Goal: Go to known website: Access a specific website the user already knows

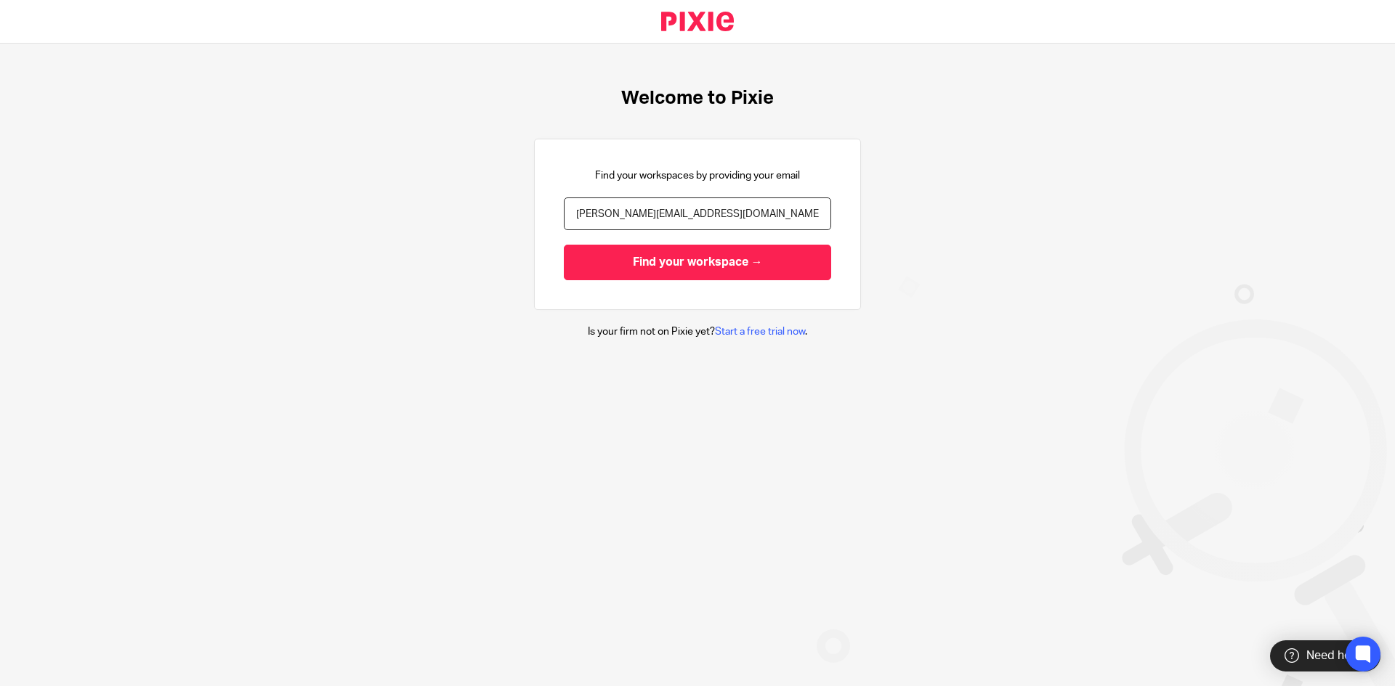
type input "[PERSON_NAME][EMAIL_ADDRESS][DOMAIN_NAME]"
click at [564, 245] on input "Find your workspace →" at bounding box center [697, 263] width 267 height 36
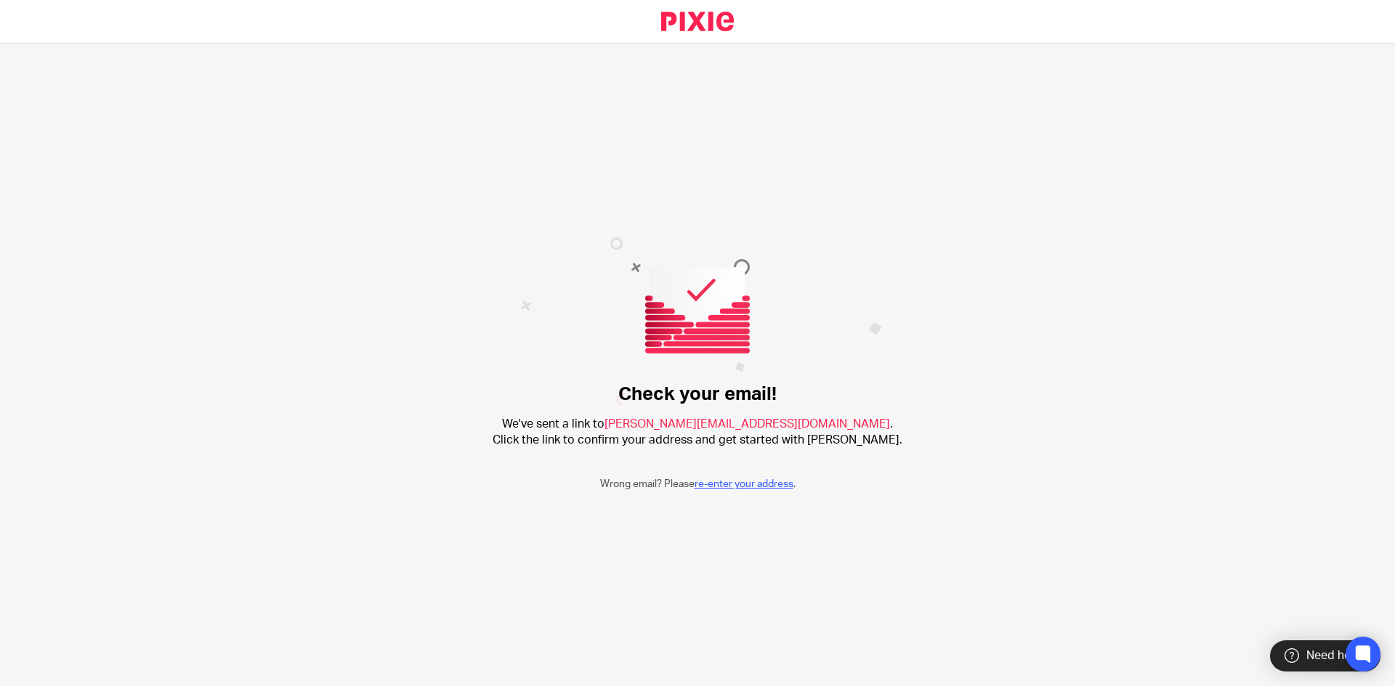
click at [731, 484] on link "re-enter your address" at bounding box center [743, 484] width 99 height 10
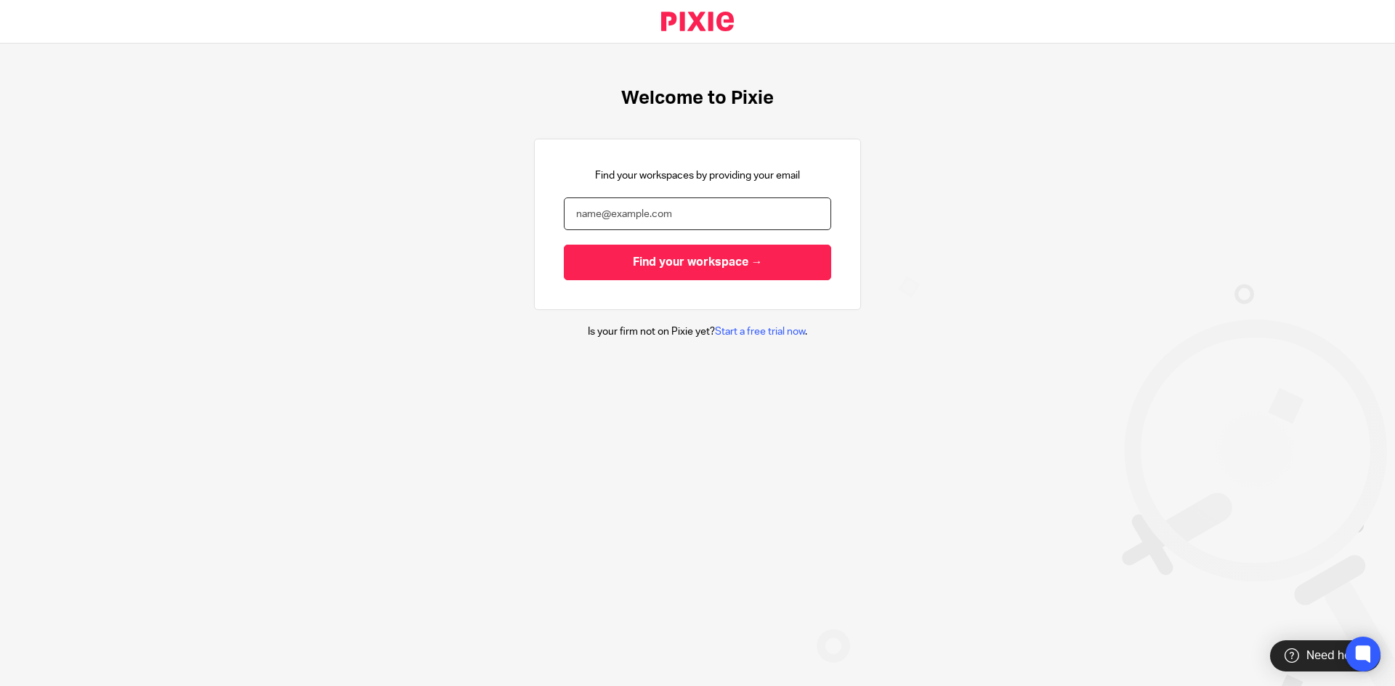
click at [645, 222] on input "email" at bounding box center [697, 214] width 267 height 33
click at [648, 214] on input "email" at bounding box center [697, 214] width 267 height 33
type input "parwez@oandk.co.uk"
click at [564, 245] on input "Find your workspace →" at bounding box center [697, 263] width 267 height 36
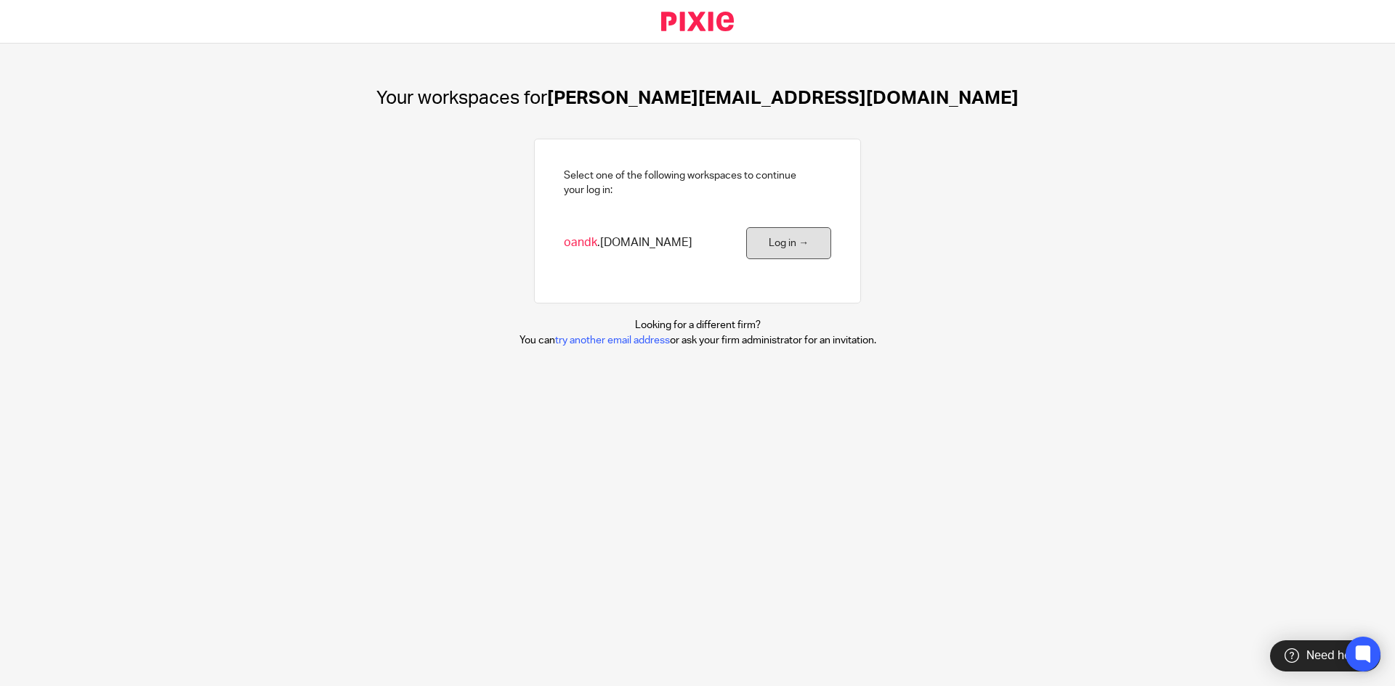
click at [770, 228] on link "Log in →" at bounding box center [788, 243] width 85 height 33
